Goal: Task Accomplishment & Management: Use online tool/utility

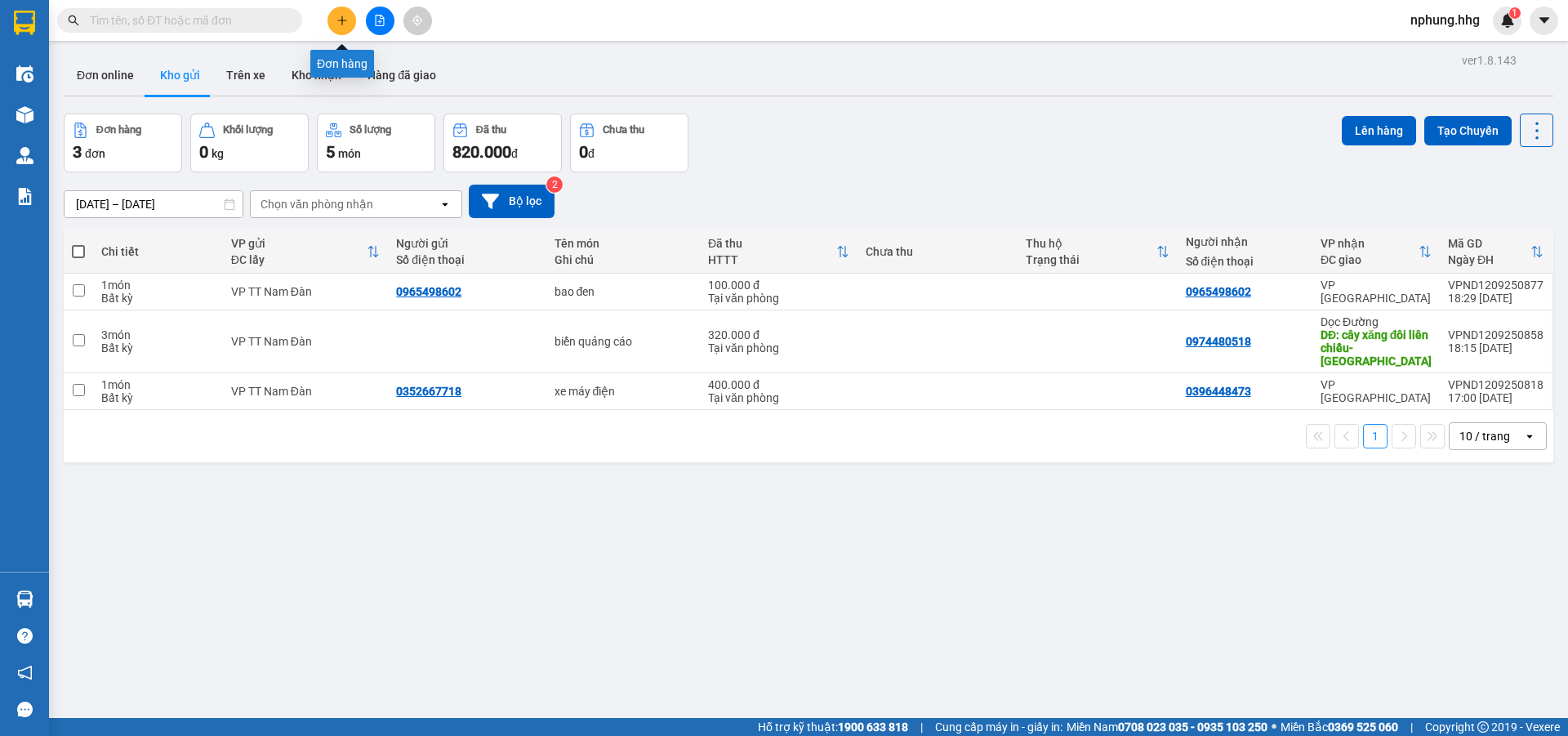
click at [346, 21] on icon "plus" at bounding box center [341, 20] width 11 height 11
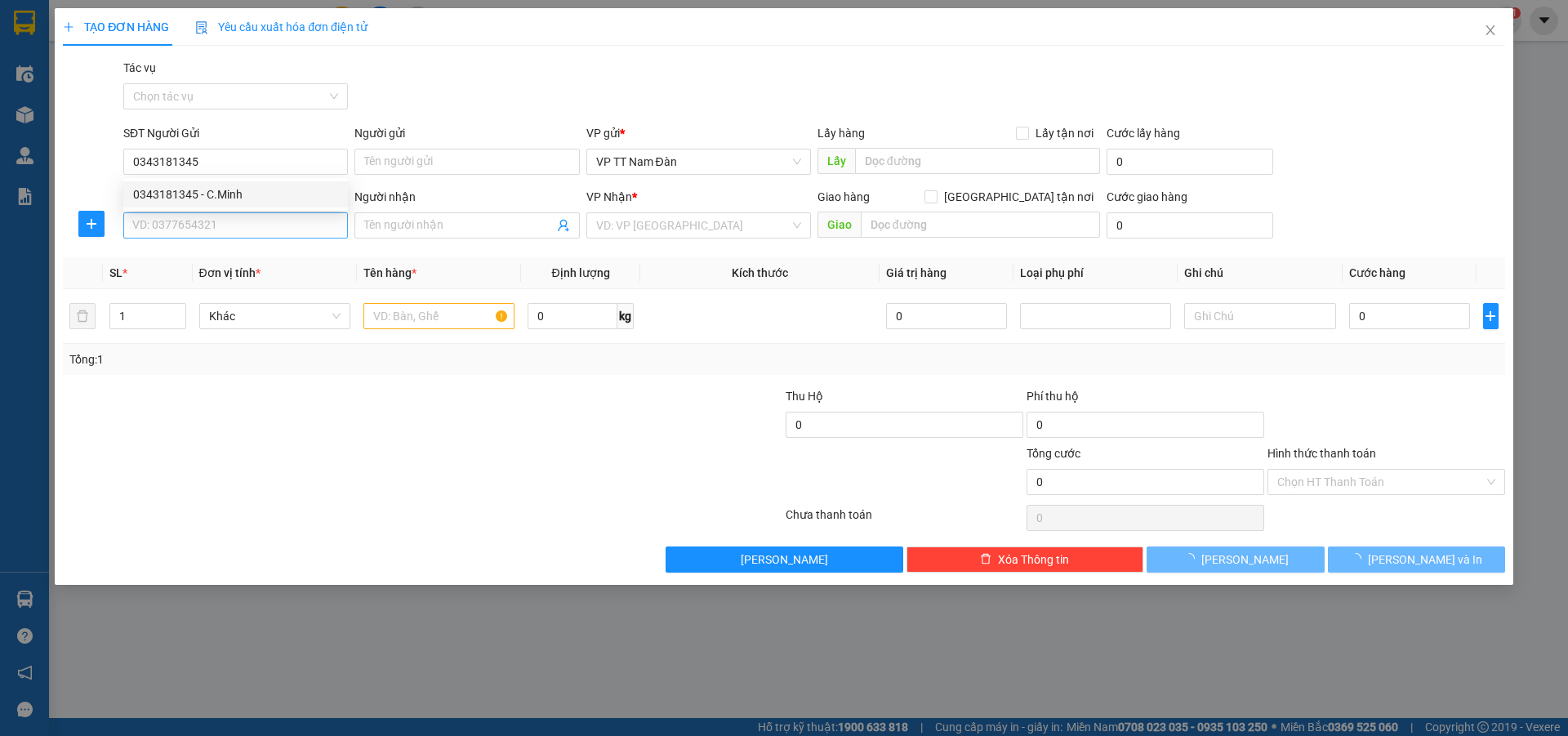
type input "0343181345"
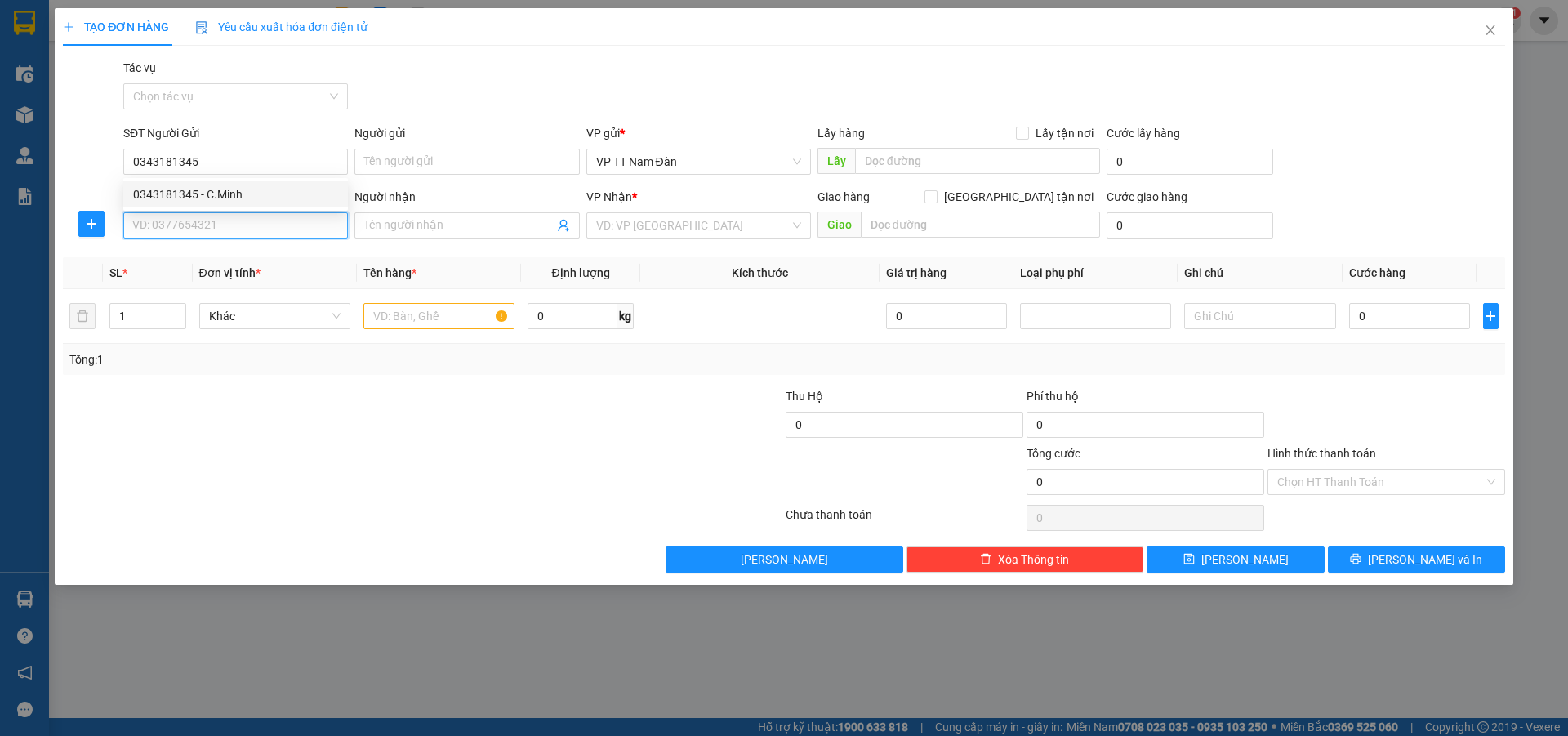
click at [228, 228] on input "SĐT Người Nhận" at bounding box center [235, 226] width 225 height 26
type input "0343181345"
click at [627, 133] on div "VP gửi *" at bounding box center [698, 133] width 225 height 18
click at [692, 228] on input "search" at bounding box center [692, 226] width 193 height 25
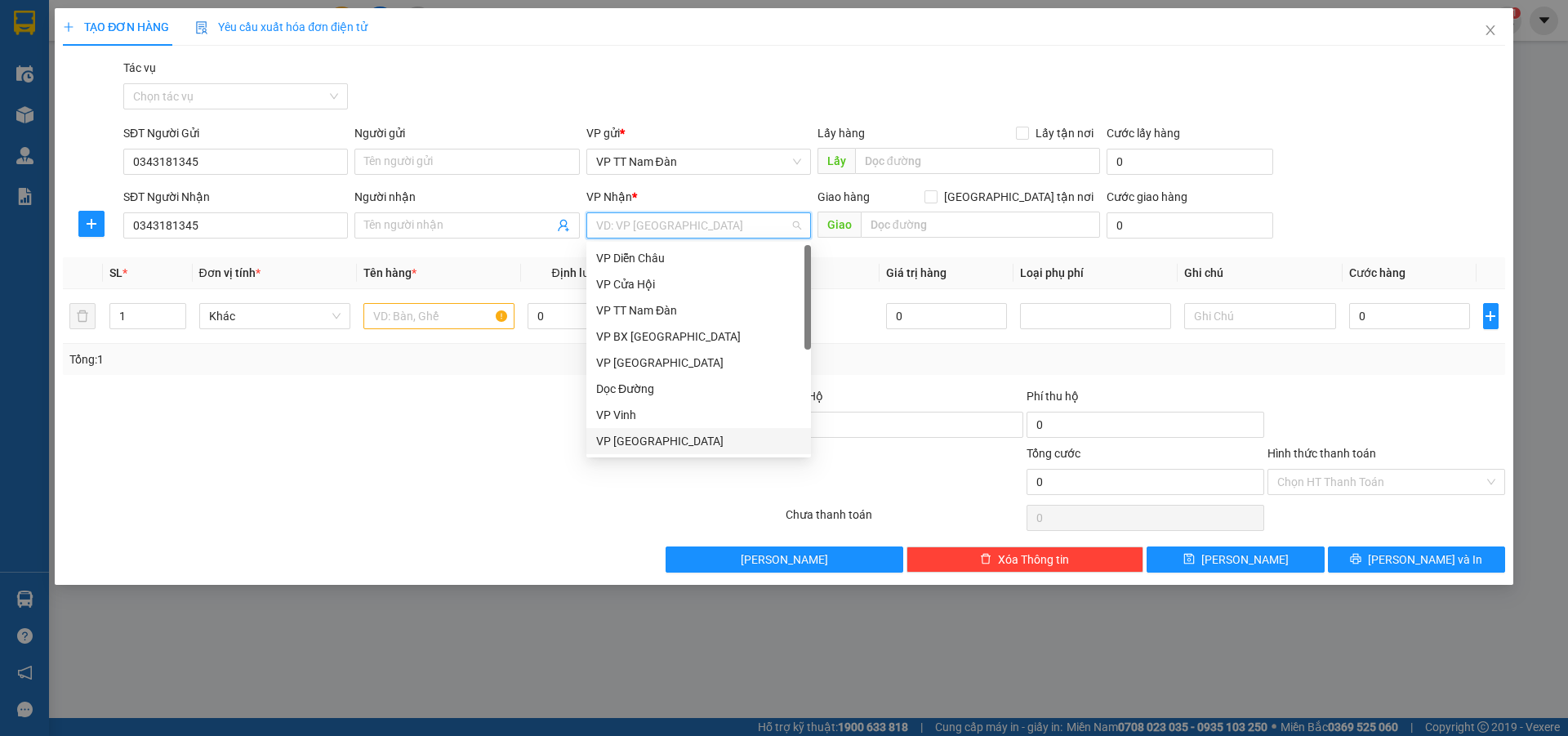
click at [648, 446] on div "VP [GEOGRAPHIC_DATA]" at bounding box center [698, 441] width 205 height 18
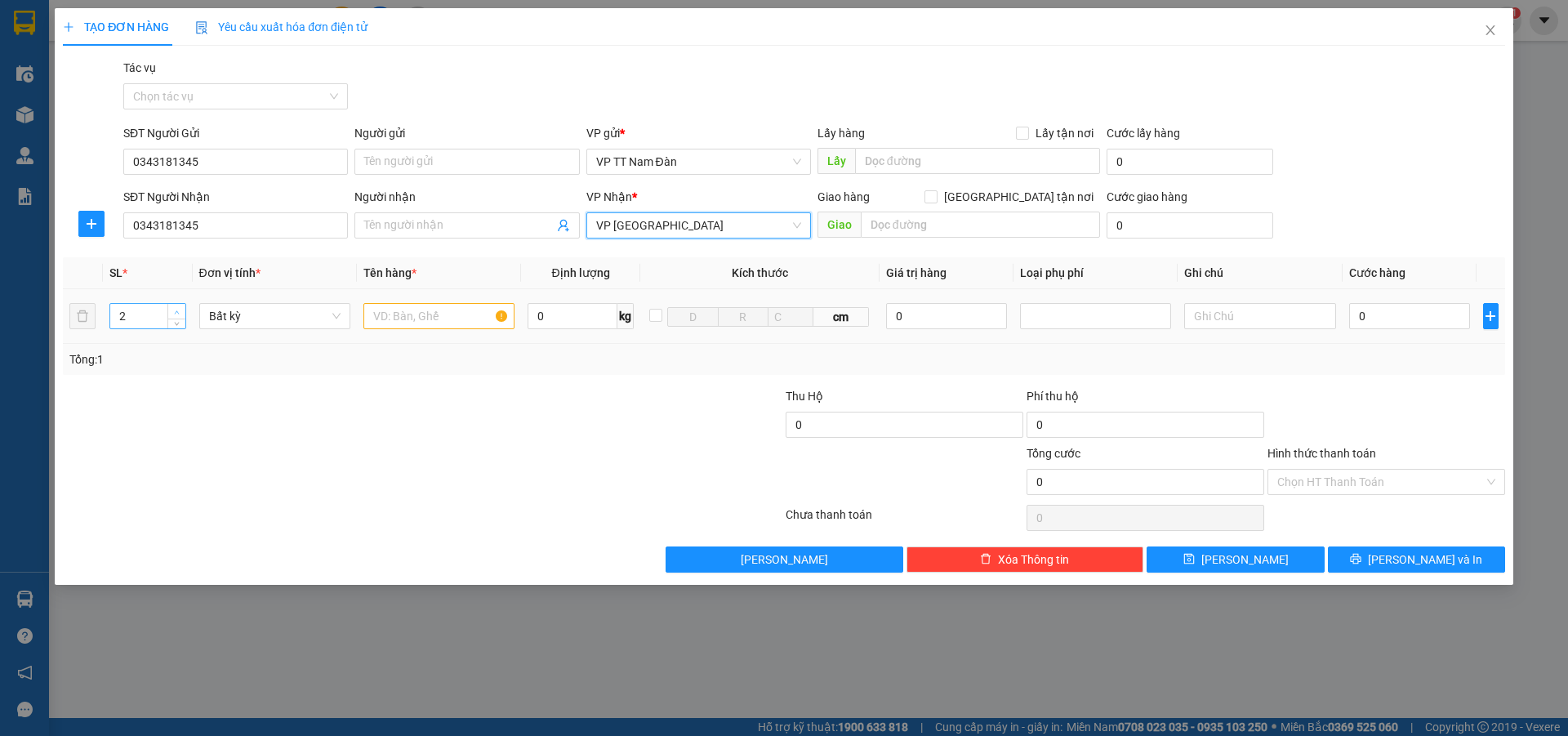
click at [177, 311] on icon "up" at bounding box center [178, 312] width 5 height 4
type input "3"
click at [177, 311] on icon "up" at bounding box center [178, 312] width 5 height 4
click at [456, 316] on input "text" at bounding box center [438, 316] width 151 height 26
type input "bao đen"
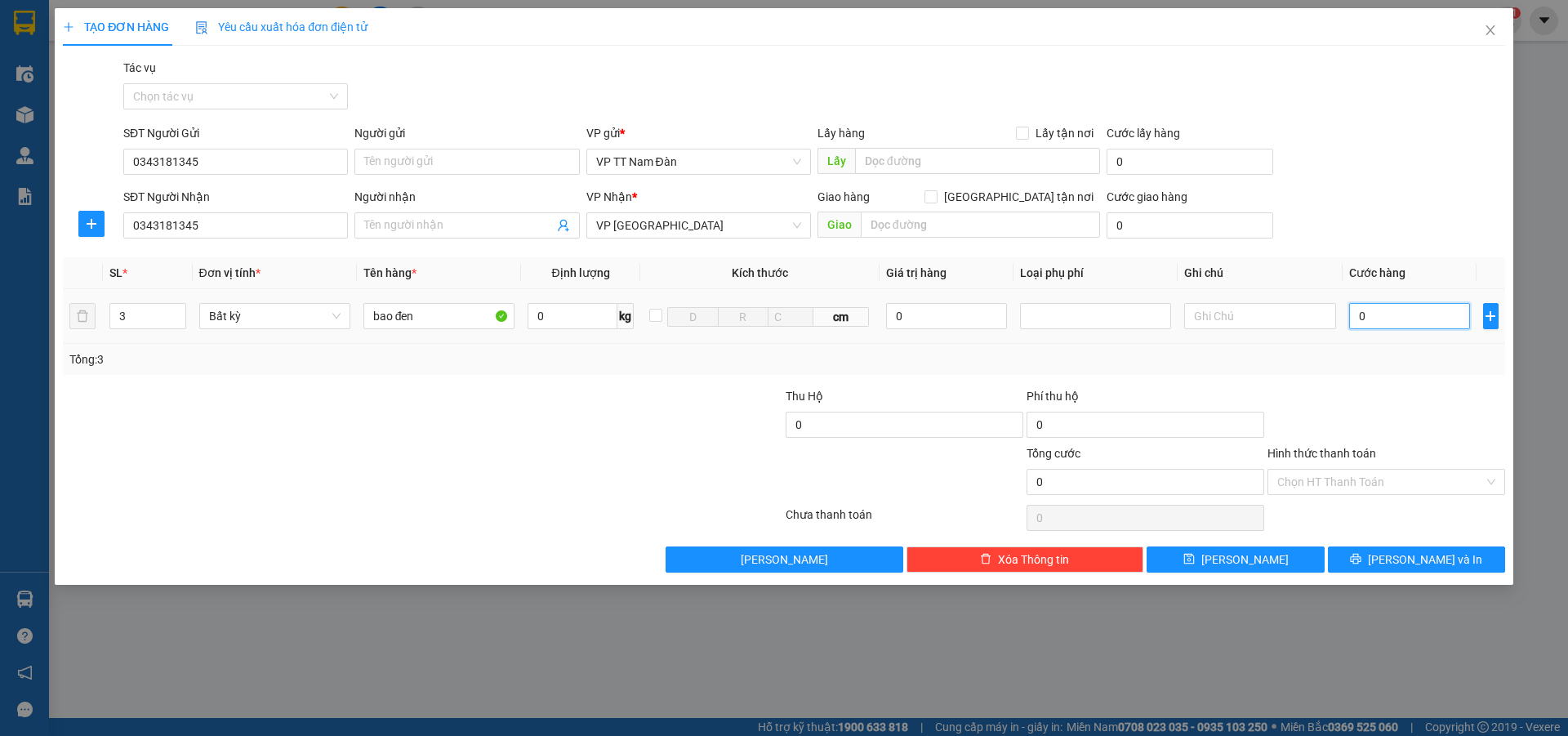
click at [1375, 312] on input "0" at bounding box center [1410, 316] width 122 height 26
type input "2"
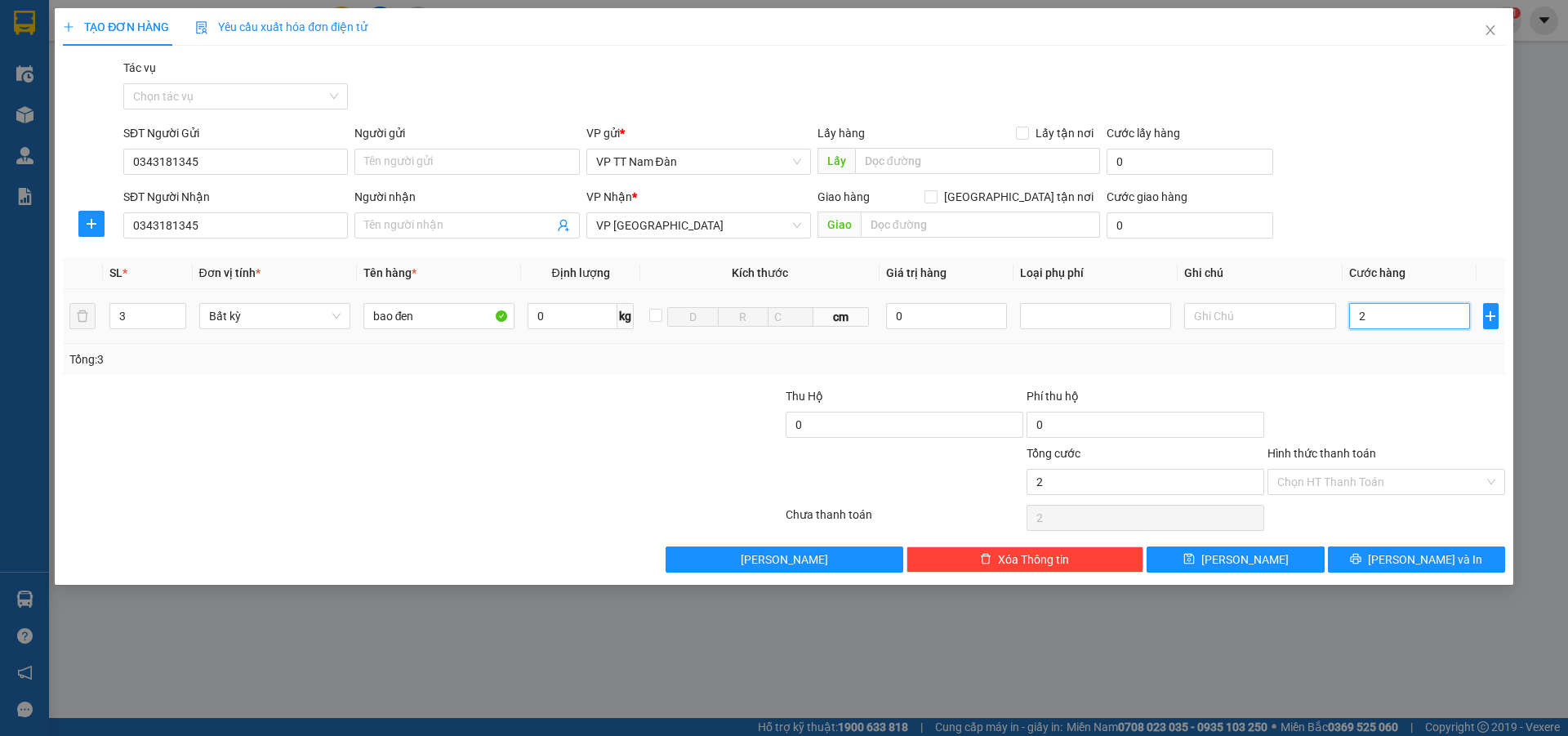
type input "27"
type input "270"
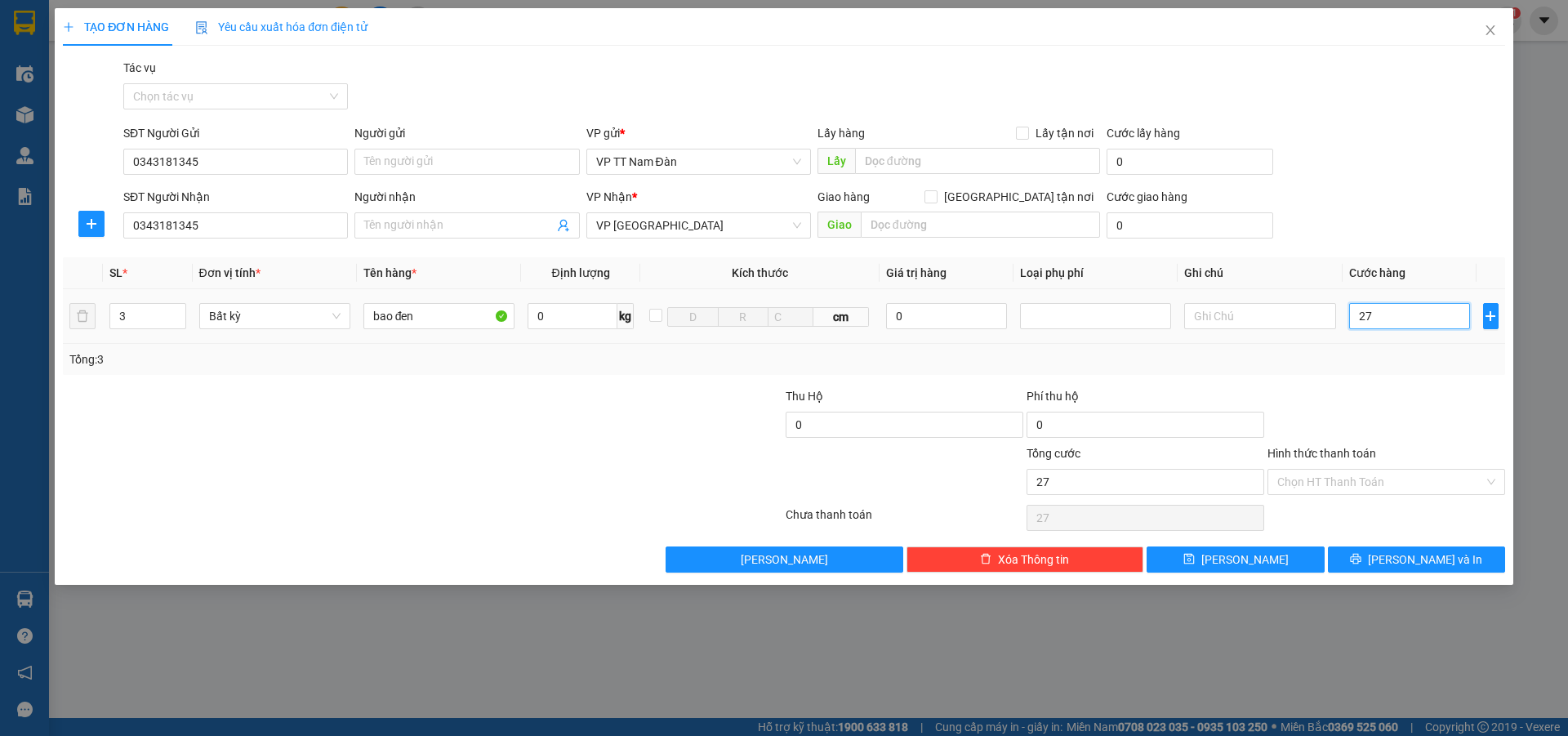
type input "270"
type input "270.000"
click at [1337, 484] on input "Hình thức thanh toán" at bounding box center [1380, 482] width 206 height 25
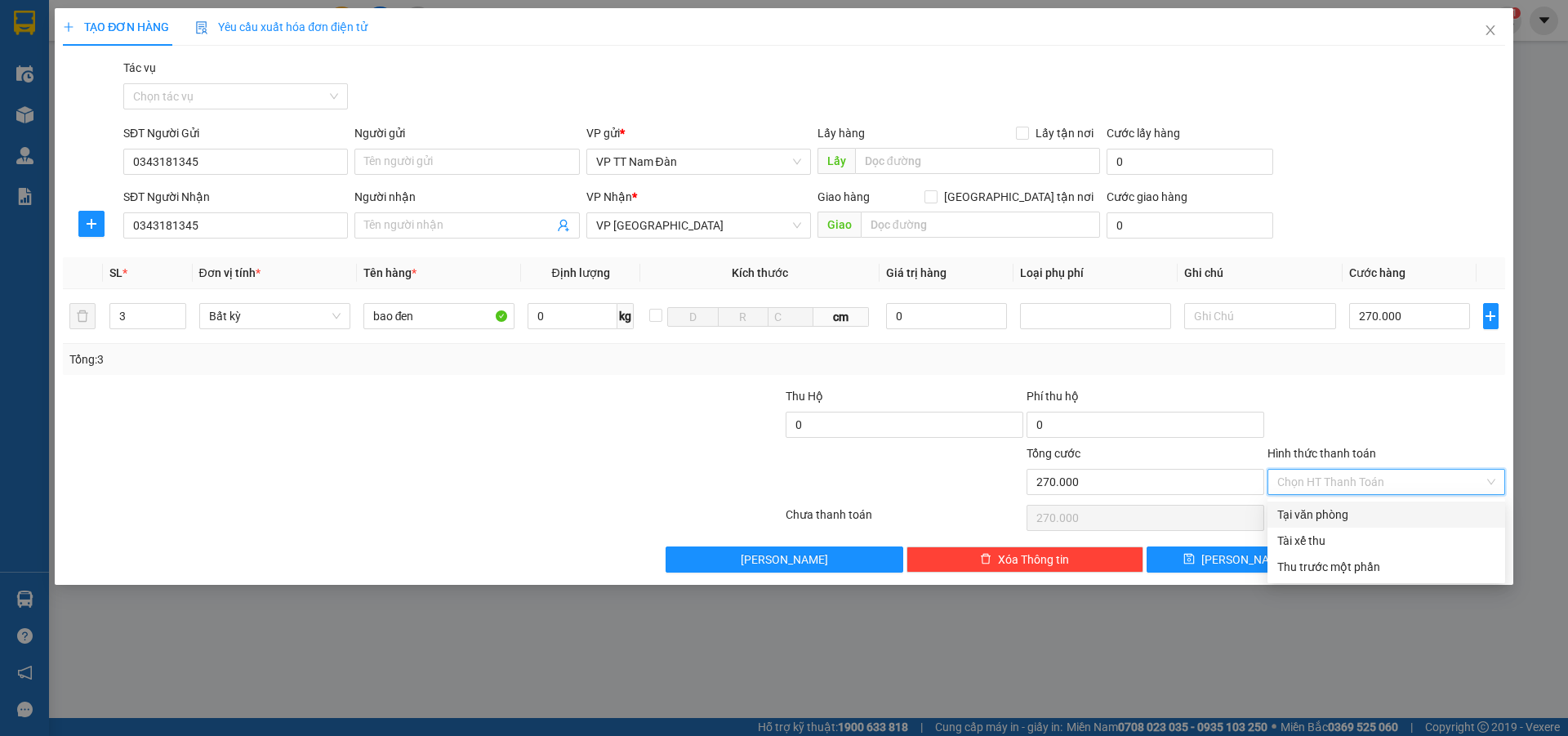
click at [1330, 514] on div "Tại văn phòng" at bounding box center [1385, 515] width 218 height 18
type input "0"
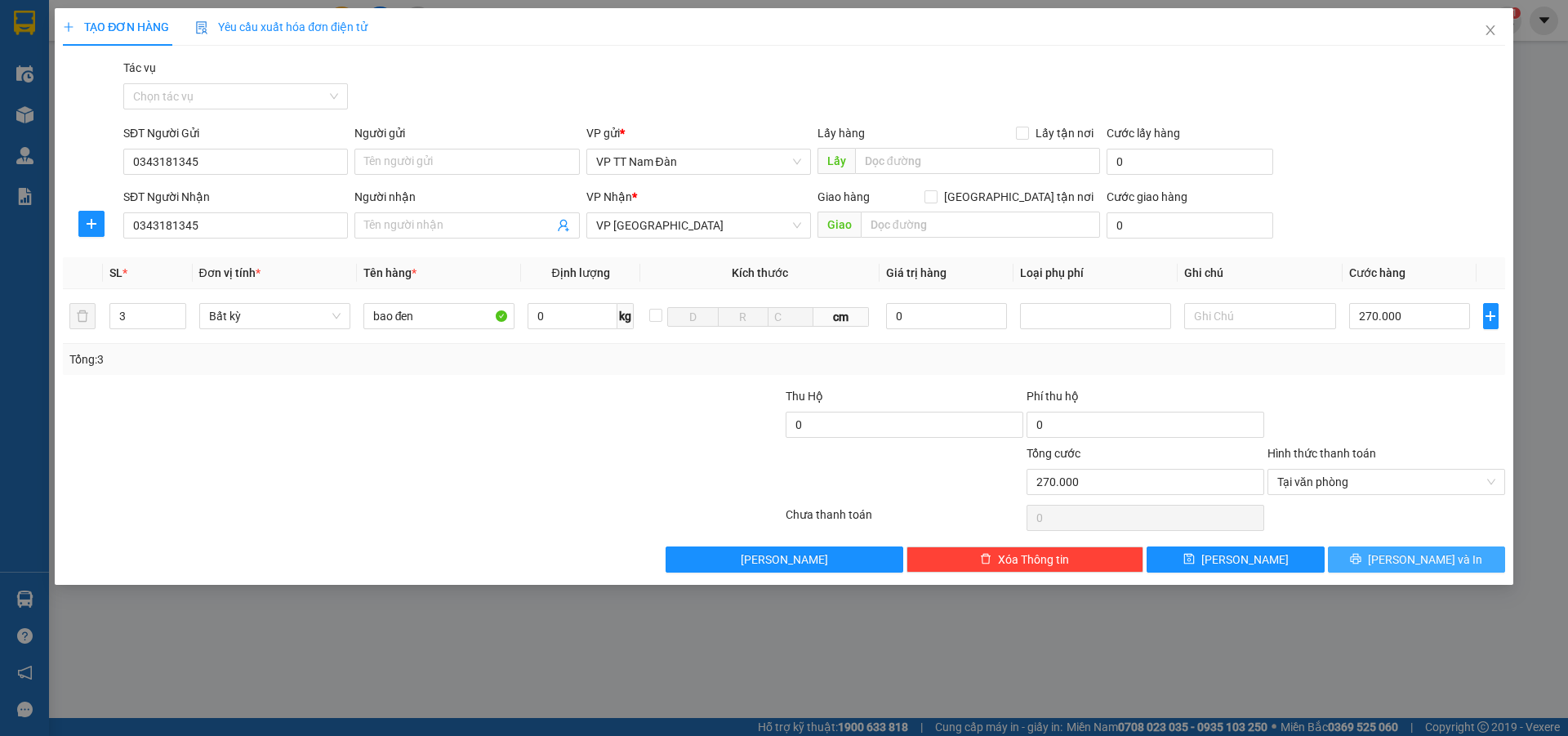
click at [1429, 556] on span "[PERSON_NAME] và In" at bounding box center [1424, 559] width 115 height 18
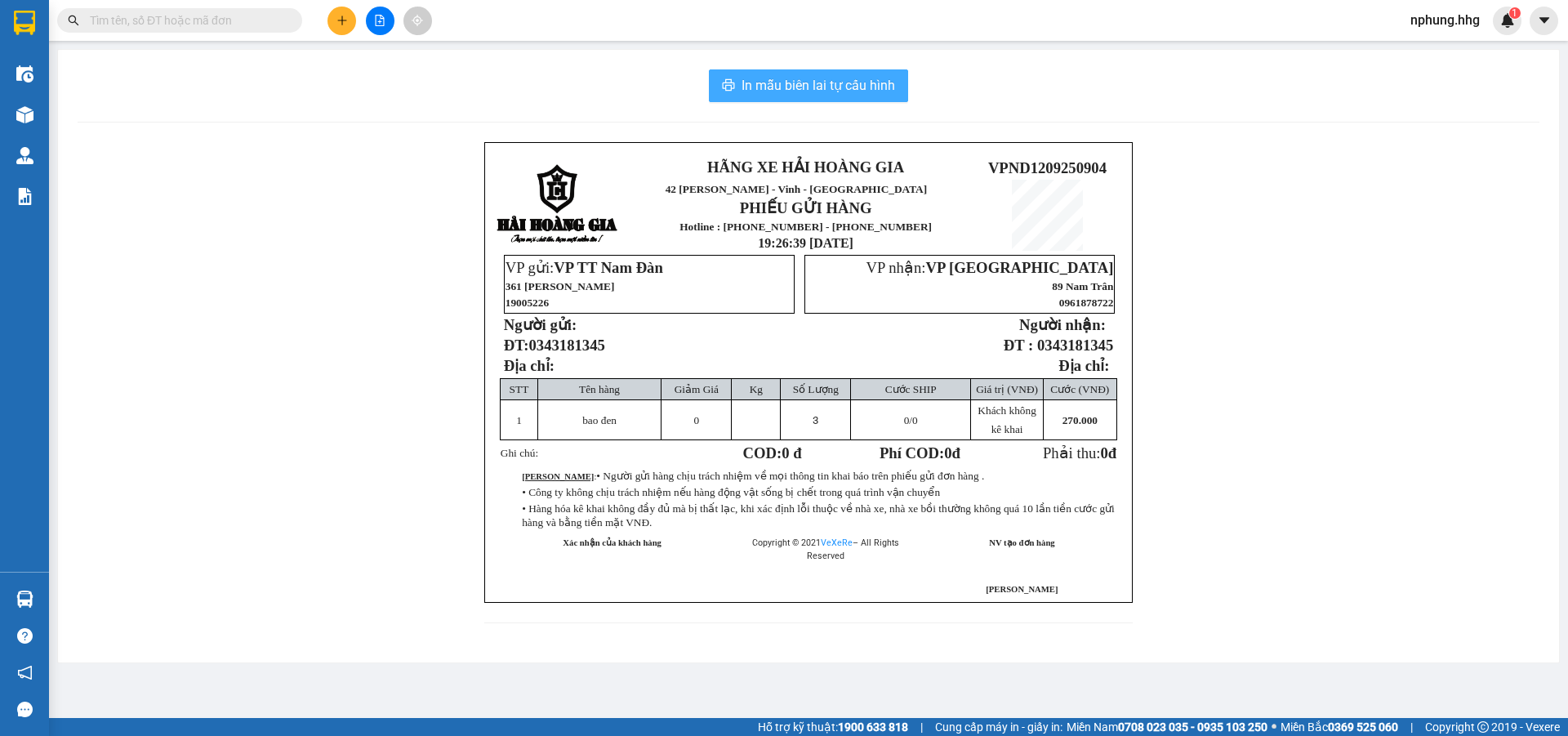
click at [788, 84] on span "In mẫu biên lai tự cấu hình" at bounding box center [817, 85] width 153 height 20
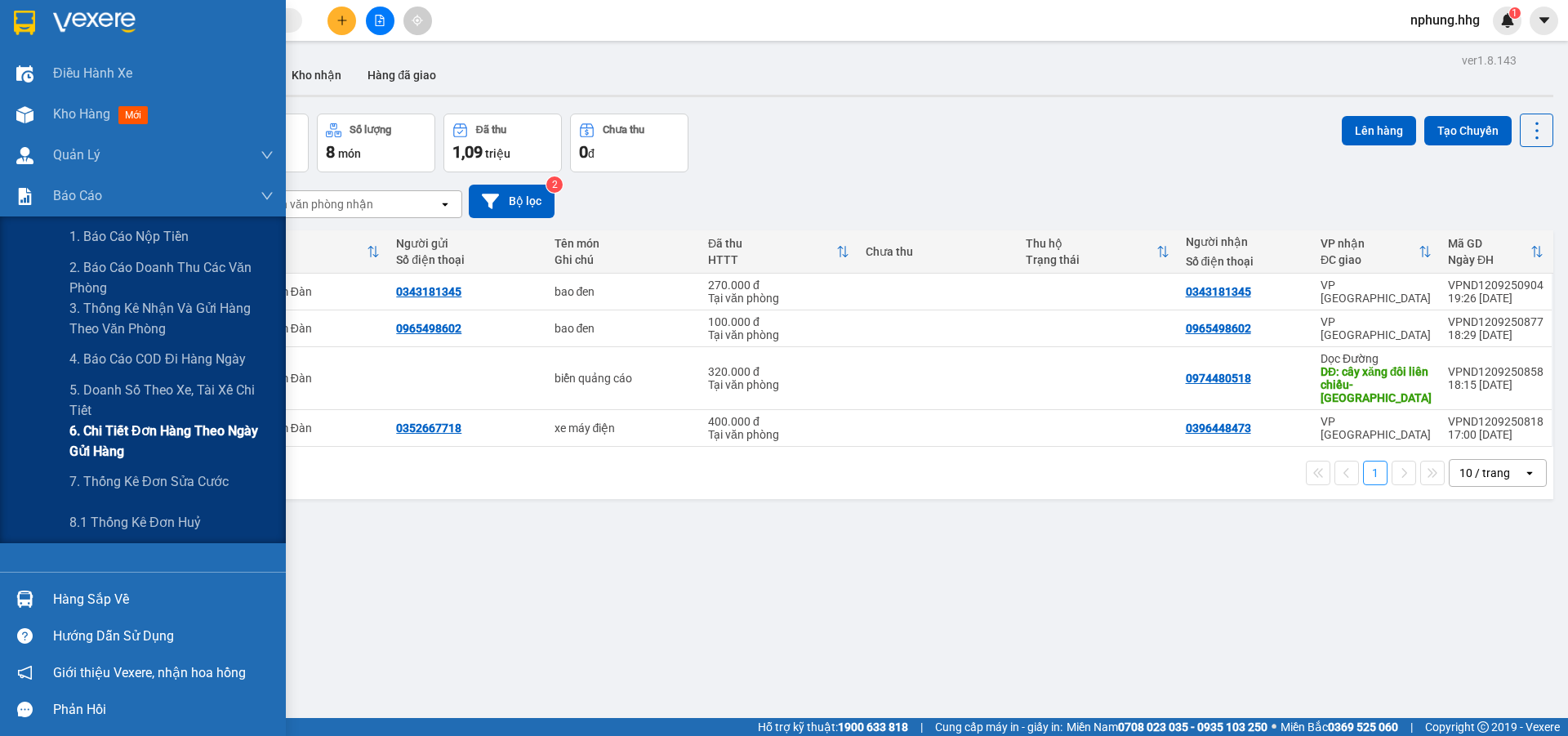
click at [205, 436] on span "6. Chi tiết đơn hàng theo ngày gửi hàng" at bounding box center [171, 441] width 204 height 41
